Goal: Find specific page/section: Find specific page/section

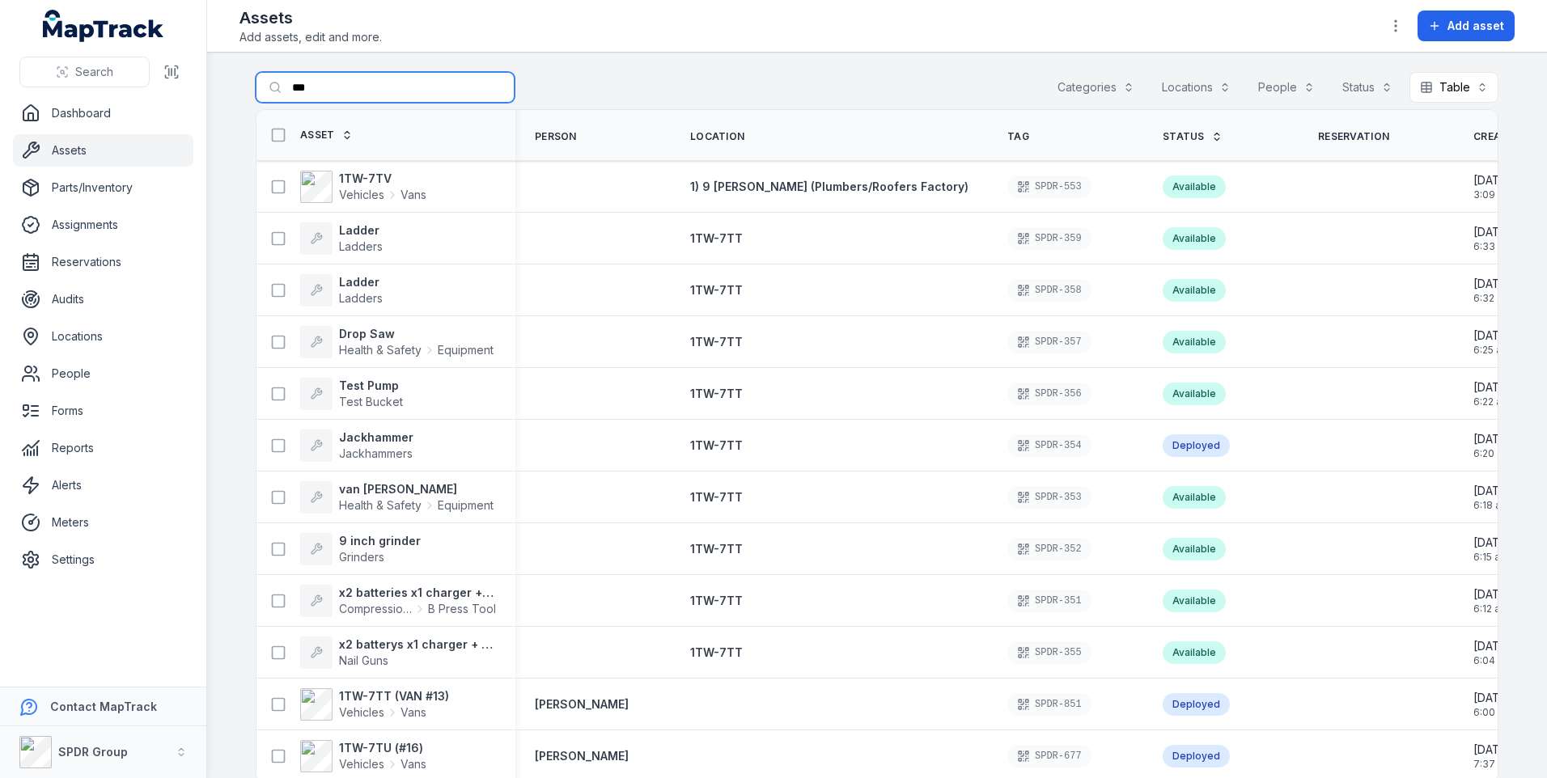
click at [323, 86] on input "***" at bounding box center [385, 87] width 259 height 31
type input "*"
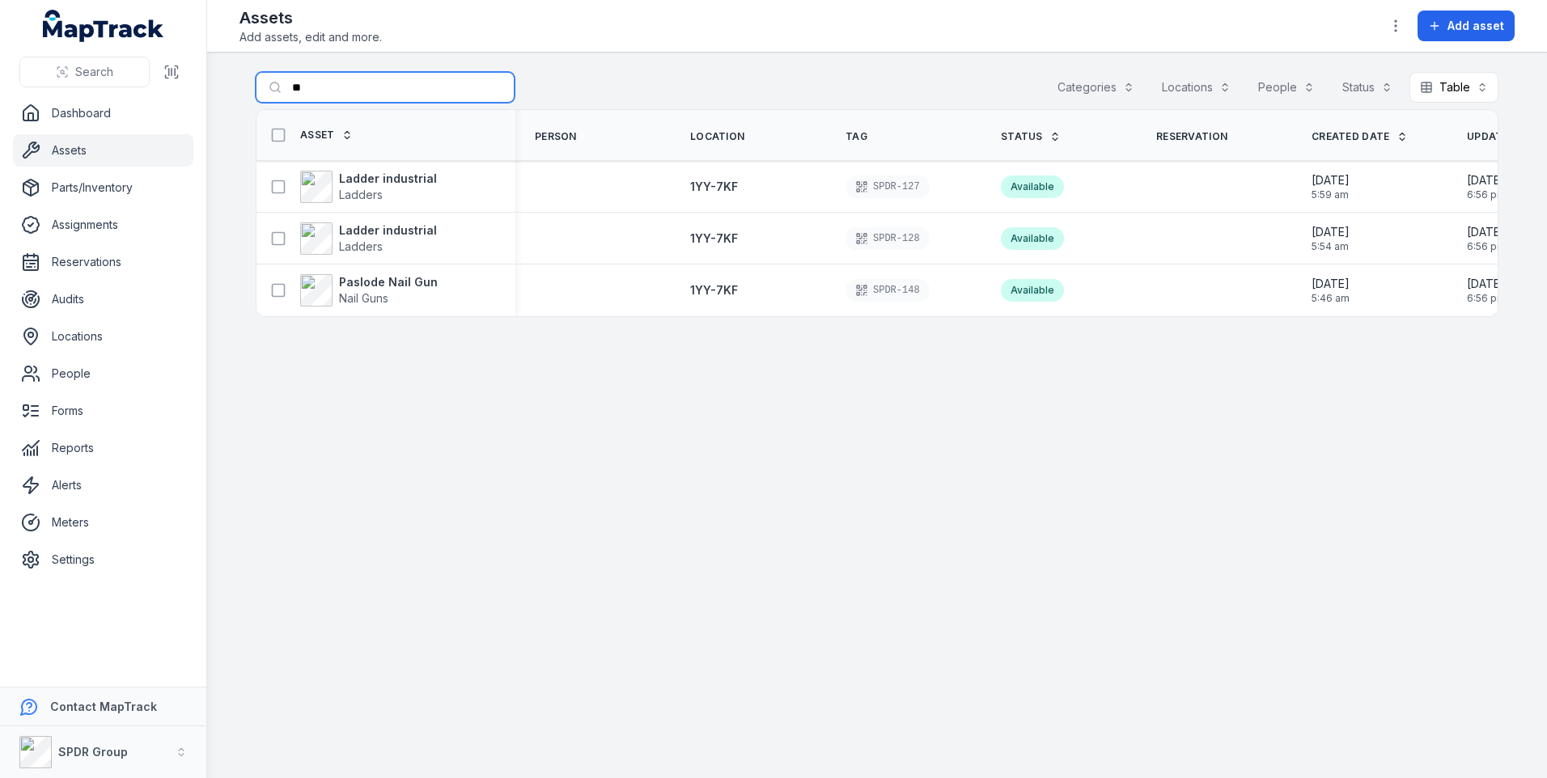
type input "*"
type input "***"
